Goal: Information Seeking & Learning: Learn about a topic

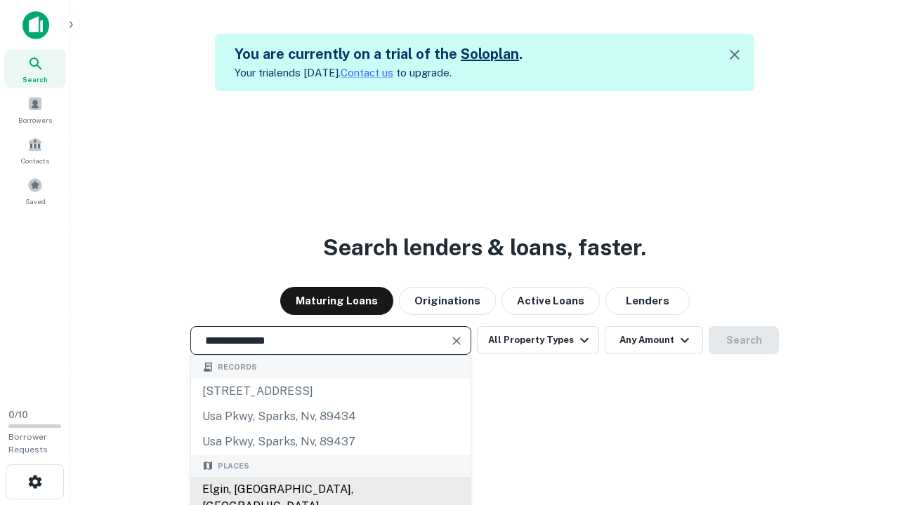
click at [330, 490] on div "Elgin, [GEOGRAPHIC_DATA], [GEOGRAPHIC_DATA]" at bounding box center [330, 498] width 279 height 42
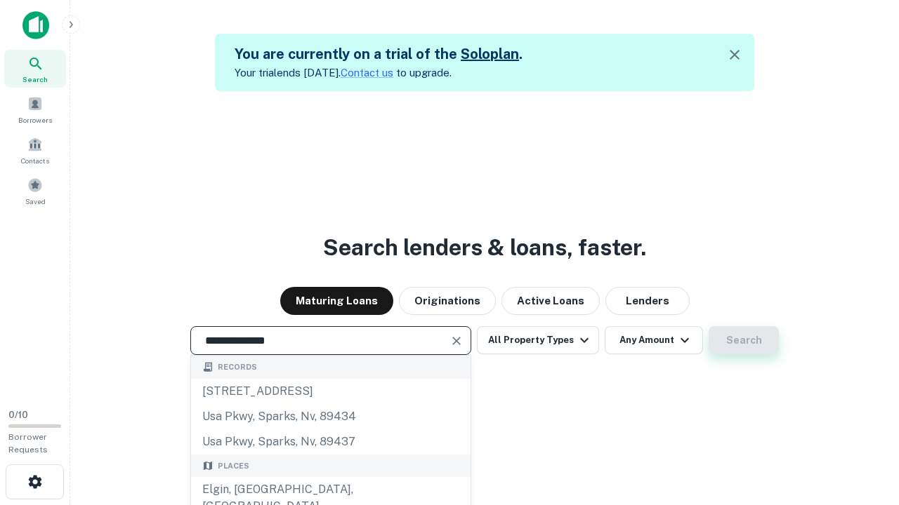
type input "**********"
click at [708, 326] on button "Search" at bounding box center [743, 340] width 70 height 28
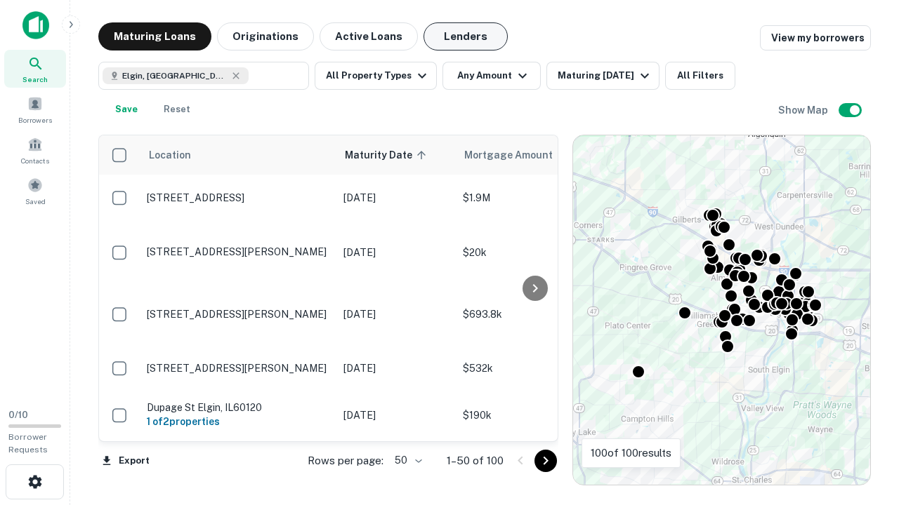
click at [465, 37] on button "Lenders" at bounding box center [465, 36] width 84 height 28
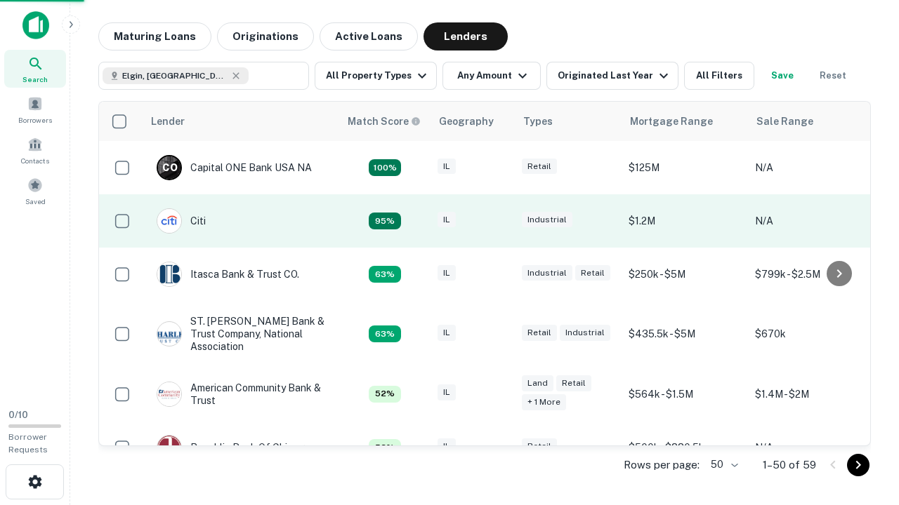
click at [498, 221] on div "IL" at bounding box center [472, 221] width 70 height 19
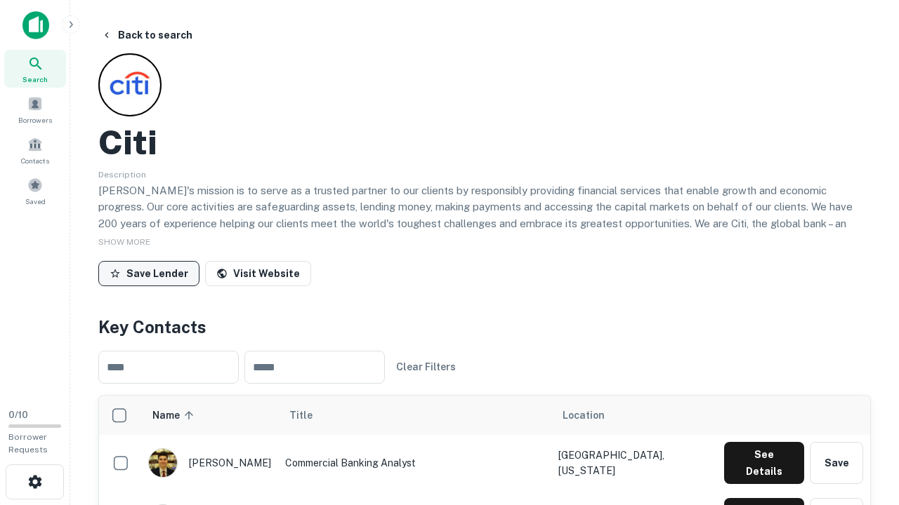
click at [149, 273] on button "Save Lender" at bounding box center [148, 273] width 101 height 25
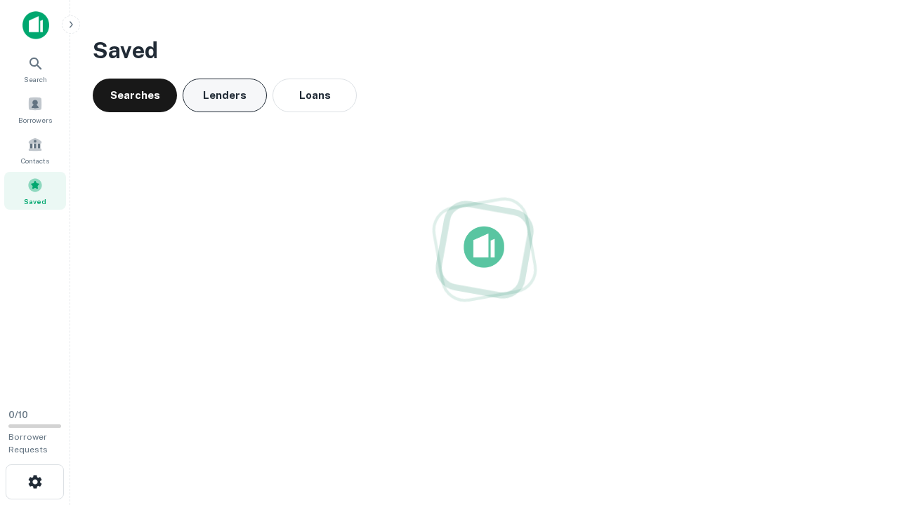
click at [225, 95] on button "Lenders" at bounding box center [225, 96] width 84 height 34
